Goal: Navigation & Orientation: Go to known website

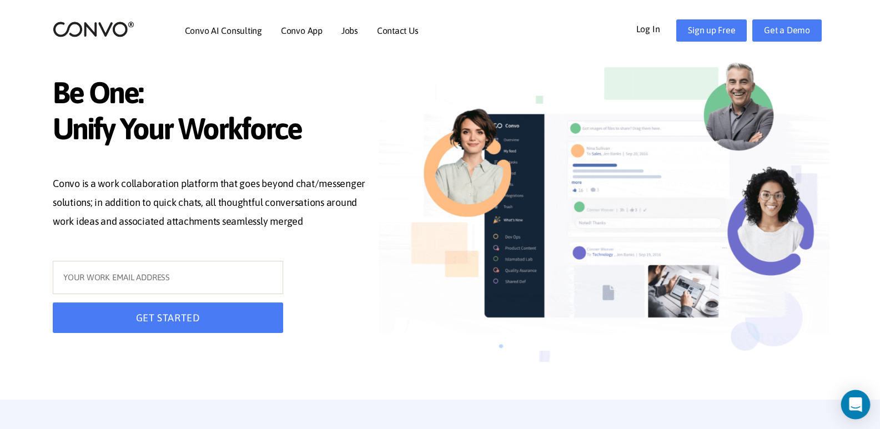
click at [860, 402] on icon "Open Intercom Messenger" at bounding box center [854, 404] width 13 height 14
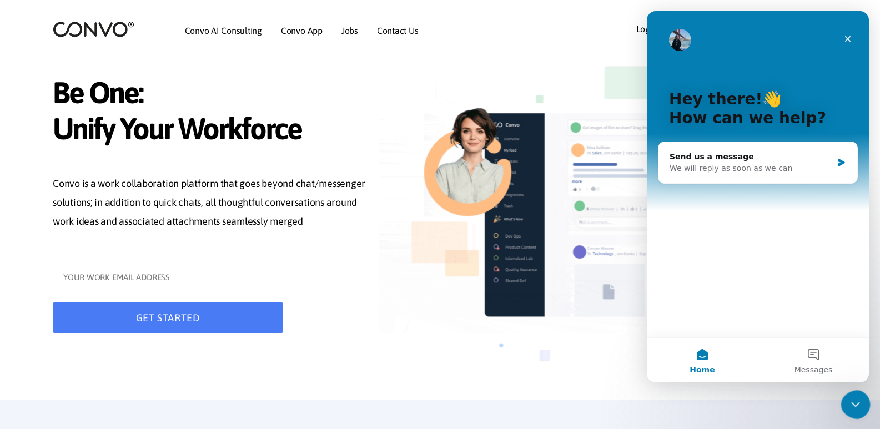
click at [848, 398] on icon "Close Intercom Messenger" at bounding box center [853, 402] width 13 height 13
